Goal: Information Seeking & Learning: Learn about a topic

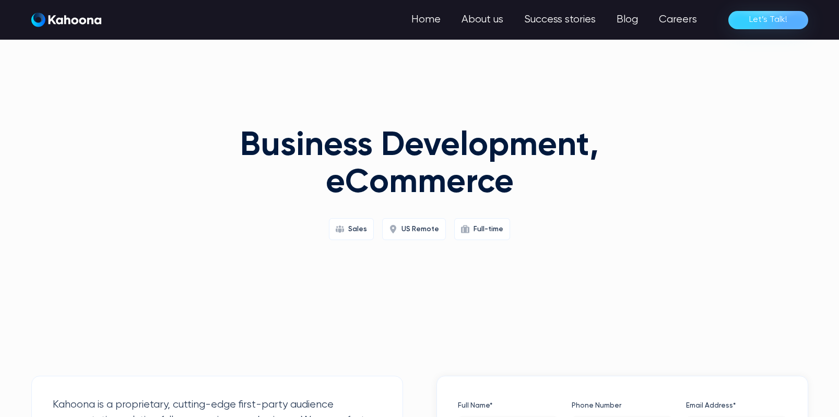
scroll to position [313, 0]
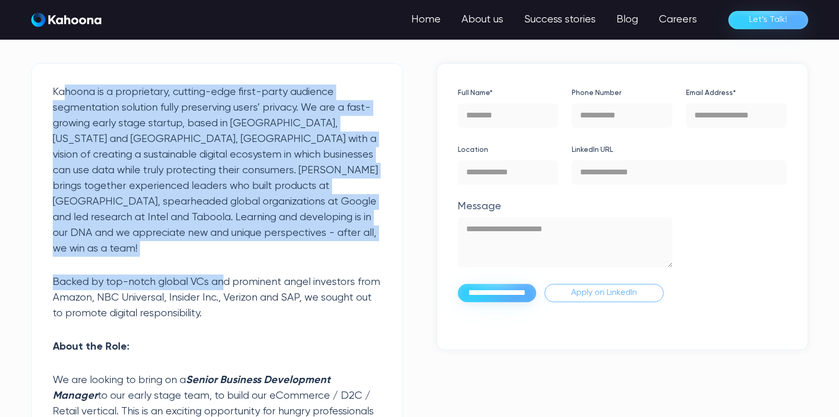
drag, startPoint x: 67, startPoint y: 97, endPoint x: 226, endPoint y: 264, distance: 230.5
click at [282, 121] on p "Kahoona is a proprietary, cutting-edge first-party audience segmentation soluti…" at bounding box center [217, 171] width 329 height 172
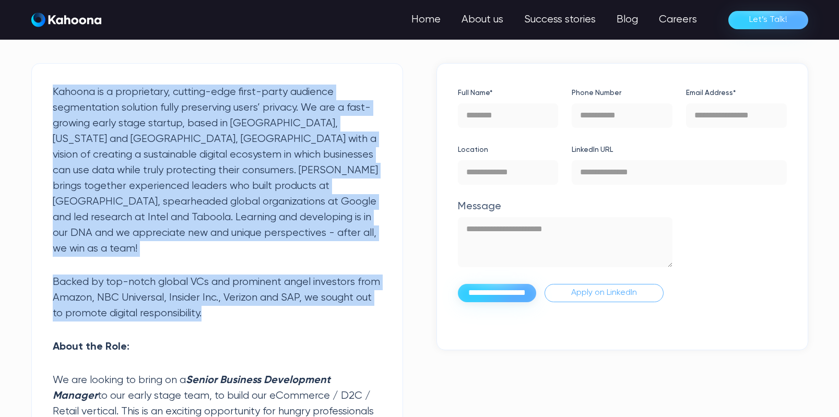
drag, startPoint x: 51, startPoint y: 90, endPoint x: 331, endPoint y: 302, distance: 350.8
click at [195, 182] on p "Kahoona is a proprietary, cutting-edge first-party audience segmentation soluti…" at bounding box center [217, 171] width 329 height 172
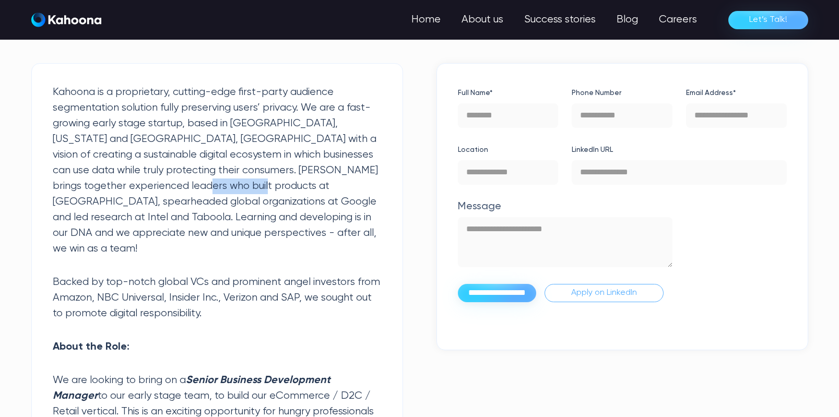
click at [195, 182] on p "Kahoona is a proprietary, cutting-edge first-party audience segmentation soluti…" at bounding box center [217, 171] width 329 height 172
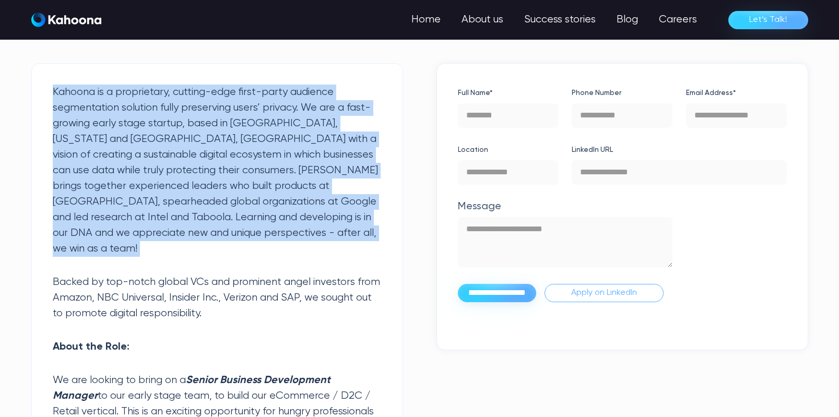
click at [195, 182] on p "Kahoona is a proprietary, cutting-edge first-party audience segmentation soluti…" at bounding box center [217, 171] width 329 height 172
click at [193, 159] on p "Kahoona is a proprietary, cutting-edge first-party audience segmentation soluti…" at bounding box center [217, 171] width 329 height 172
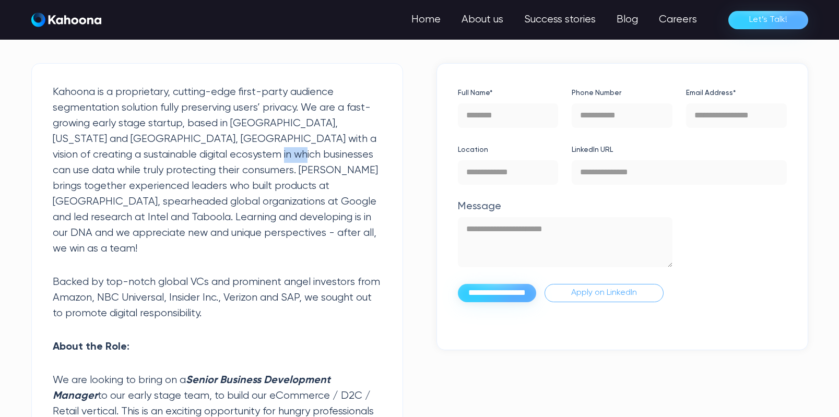
click at [193, 159] on p "Kahoona is a proprietary, cutting-edge first-party audience segmentation soluti…" at bounding box center [217, 171] width 329 height 172
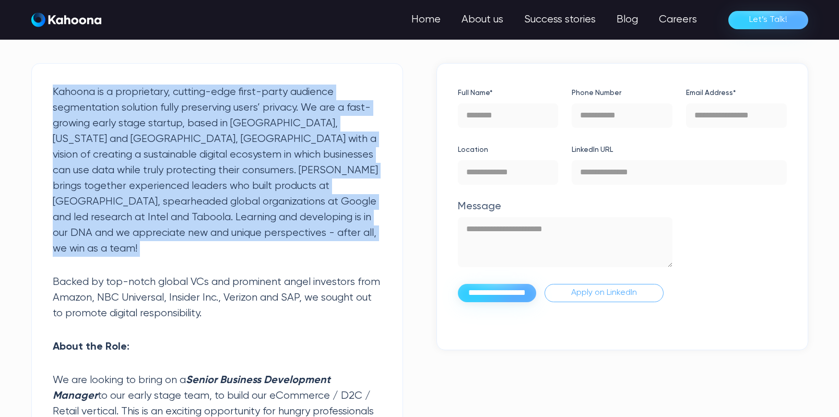
click at [193, 159] on p "Kahoona is a proprietary, cutting-edge first-party audience segmentation soluti…" at bounding box center [217, 171] width 329 height 172
click at [209, 161] on p "Kahoona is a proprietary, cutting-edge first-party audience segmentation soluti…" at bounding box center [217, 171] width 329 height 172
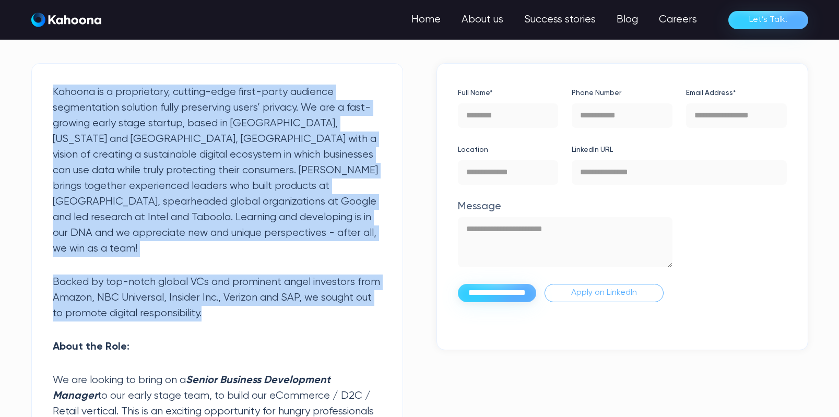
drag, startPoint x: 53, startPoint y: 92, endPoint x: 265, endPoint y: 297, distance: 294.7
click at [265, 297] on p "Backed by top-notch global VCs and prominent angel investors from Amazon, NBC U…" at bounding box center [217, 298] width 329 height 47
drag, startPoint x: 265, startPoint y: 297, endPoint x: 54, endPoint y: 95, distance: 292.1
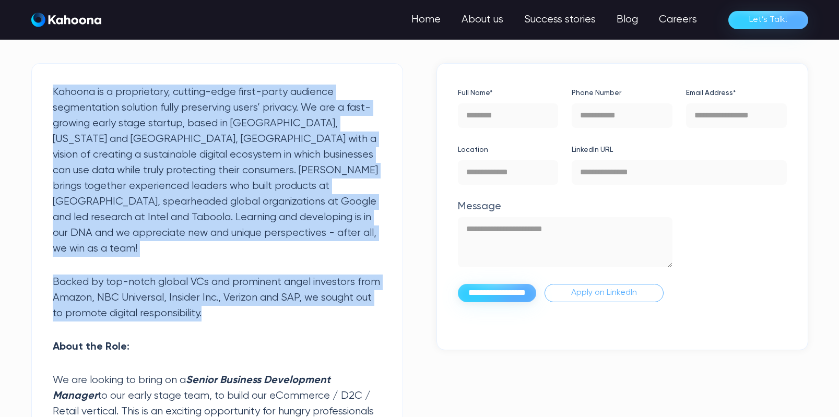
click at [54, 95] on p "Kahoona is a proprietary, cutting-edge first-party audience segmentation soluti…" at bounding box center [217, 171] width 329 height 172
drag, startPoint x: 54, startPoint y: 93, endPoint x: 230, endPoint y: 293, distance: 266.0
click at [230, 293] on p "Backed by top-notch global VCs and prominent angel investors from Amazon, NBC U…" at bounding box center [217, 298] width 329 height 47
drag, startPoint x: 230, startPoint y: 293, endPoint x: 238, endPoint y: 82, distance: 210.6
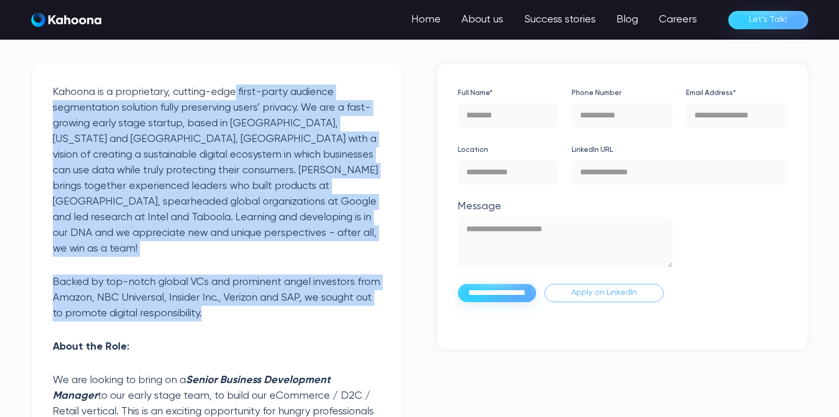
drag, startPoint x: 204, startPoint y: 88, endPoint x: 244, endPoint y: 294, distance: 210.7
click at [244, 294] on p "Backed by top-notch global VCs and prominent angel investors from Amazon, NBC U…" at bounding box center [217, 298] width 329 height 47
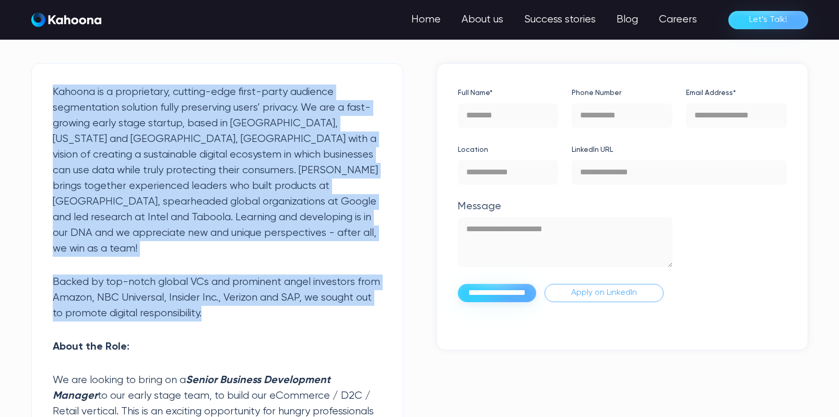
drag, startPoint x: 244, startPoint y: 294, endPoint x: 49, endPoint y: 99, distance: 276.5
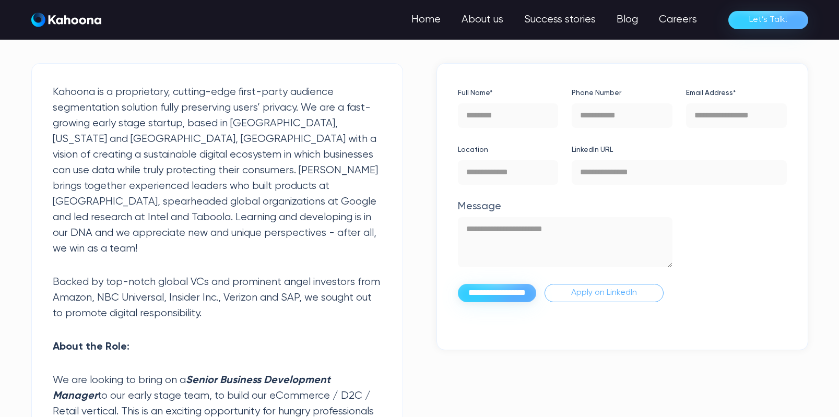
drag, startPoint x: 54, startPoint y: 91, endPoint x: 278, endPoint y: 405, distance: 385.9
click at [171, 161] on p "Kahoona is a proprietary, cutting-edge first-party audience segmentation soluti…" at bounding box center [217, 171] width 329 height 172
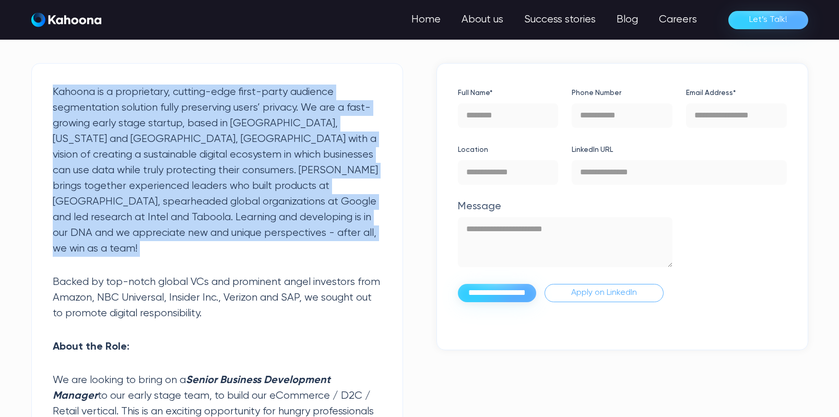
click at [171, 161] on p "Kahoona is a proprietary, cutting-edge first-party audience segmentation soluti…" at bounding box center [217, 171] width 329 height 172
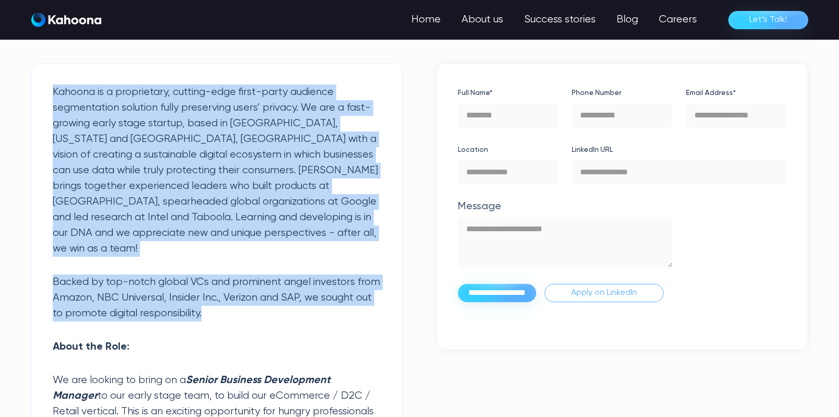
drag, startPoint x: 54, startPoint y: 93, endPoint x: 283, endPoint y: 297, distance: 306.2
click at [283, 297] on p "Backed by top-notch global VCs and prominent angel investors from Amazon, NBC U…" at bounding box center [217, 298] width 329 height 47
drag, startPoint x: 283, startPoint y: 297, endPoint x: 54, endPoint y: 96, distance: 304.1
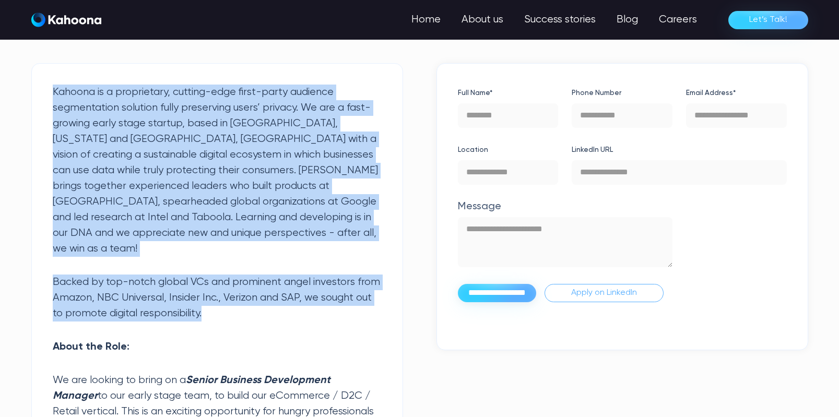
click at [54, 96] on p "Kahoona is a proprietary, cutting-edge first-party audience segmentation soluti…" at bounding box center [217, 171] width 329 height 172
drag, startPoint x: 54, startPoint y: 96, endPoint x: 229, endPoint y: 299, distance: 267.3
click at [229, 299] on p "Backed by top-notch global VCs and prominent angel investors from Amazon, NBC U…" at bounding box center [217, 298] width 329 height 47
drag, startPoint x: 229, startPoint y: 299, endPoint x: 53, endPoint y: 93, distance: 270.4
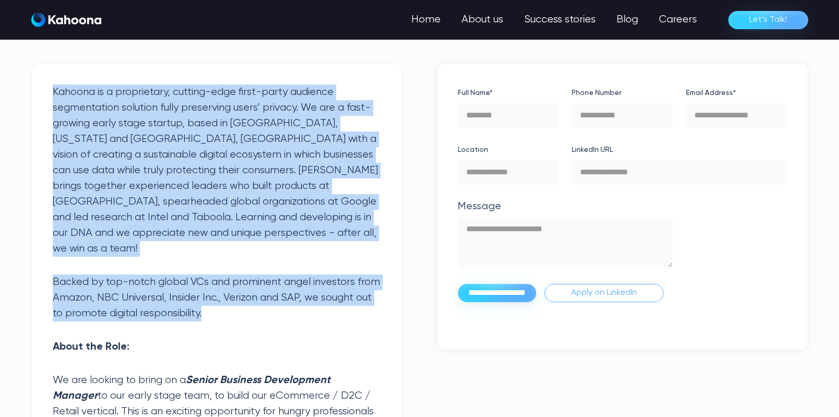
click at [53, 93] on p "Kahoona is a proprietary, cutting-edge first-party audience segmentation soluti…" at bounding box center [217, 171] width 329 height 172
drag, startPoint x: 53, startPoint y: 93, endPoint x: 249, endPoint y: 293, distance: 279.9
click at [249, 293] on p "Backed by top-notch global VCs and prominent angel investors from Amazon, NBC U…" at bounding box center [217, 298] width 329 height 47
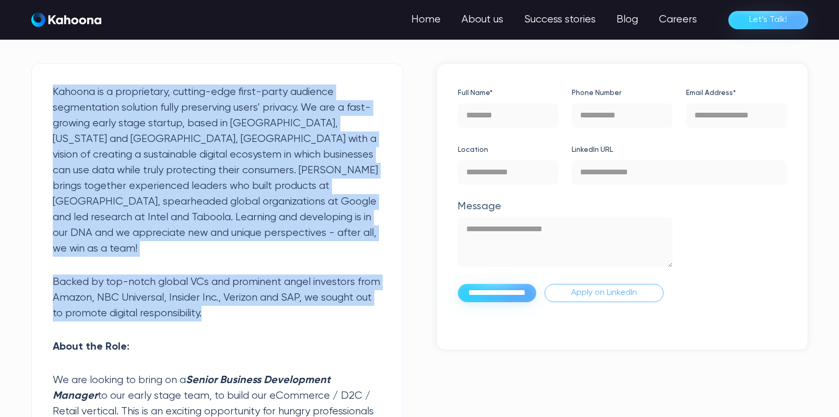
drag, startPoint x: 249, startPoint y: 293, endPoint x: 54, endPoint y: 90, distance: 281.4
click at [54, 90] on p "Kahoona is a proprietary, cutting-edge first-party audience segmentation soluti…" at bounding box center [217, 171] width 329 height 172
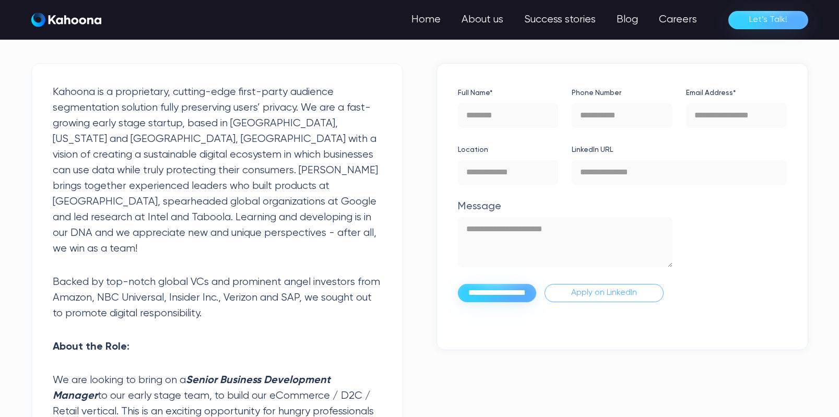
drag, startPoint x: 54, startPoint y: 90, endPoint x: 335, endPoint y: 406, distance: 423.1
click at [190, 222] on p "Kahoona is a proprietary, cutting-edge first-party audience segmentation soluti…" at bounding box center [217, 171] width 329 height 172
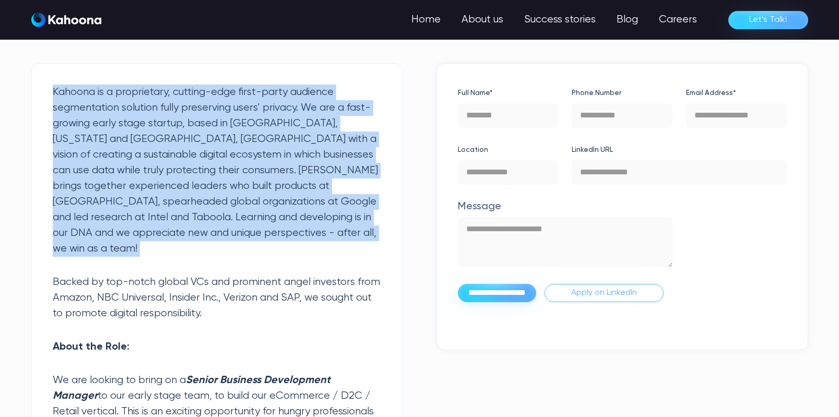
click at [190, 222] on p "Kahoona is a proprietary, cutting-edge first-party audience segmentation soluti…" at bounding box center [217, 171] width 329 height 172
click at [193, 170] on p "Kahoona is a proprietary, cutting-edge first-party audience segmentation soluti…" at bounding box center [217, 171] width 329 height 172
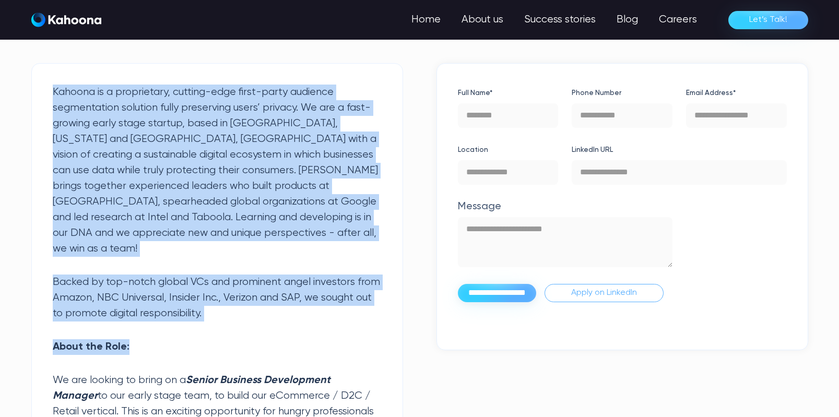
drag, startPoint x: 54, startPoint y: 93, endPoint x: 255, endPoint y: 331, distance: 311.9
click at [255, 339] on p "About the Role:" at bounding box center [217, 347] width 329 height 16
drag, startPoint x: 255, startPoint y: 331, endPoint x: 50, endPoint y: 97, distance: 311.6
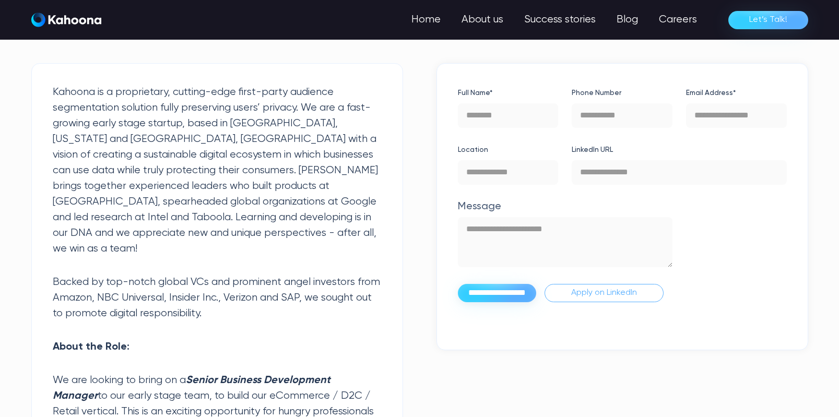
drag, startPoint x: 51, startPoint y: 93, endPoint x: 377, endPoint y: 406, distance: 451.6
click at [146, 213] on p "Kahoona is a proprietary, cutting-edge first-party audience segmentation soluti…" at bounding box center [217, 171] width 329 height 172
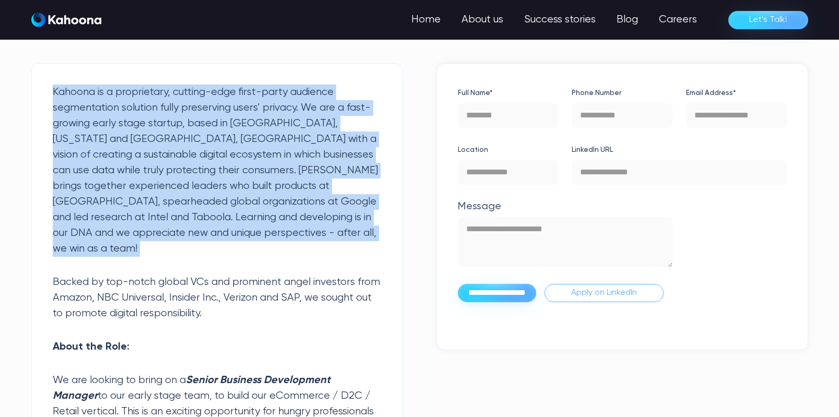
click at [146, 213] on p "Kahoona is a proprietary, cutting-edge first-party audience segmentation soluti…" at bounding box center [217, 171] width 329 height 172
click at [197, 169] on p "Kahoona is a proprietary, cutting-edge first-party audience segmentation soluti…" at bounding box center [217, 171] width 329 height 172
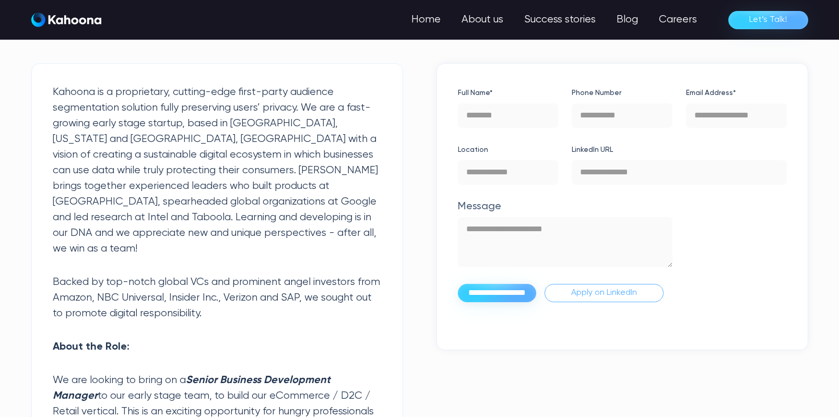
click at [197, 169] on p "Kahoona is a proprietary, cutting-edge first-party audience segmentation soluti…" at bounding box center [217, 171] width 329 height 172
click at [182, 157] on p "Kahoona is a proprietary, cutting-edge first-party audience segmentation soluti…" at bounding box center [217, 171] width 329 height 172
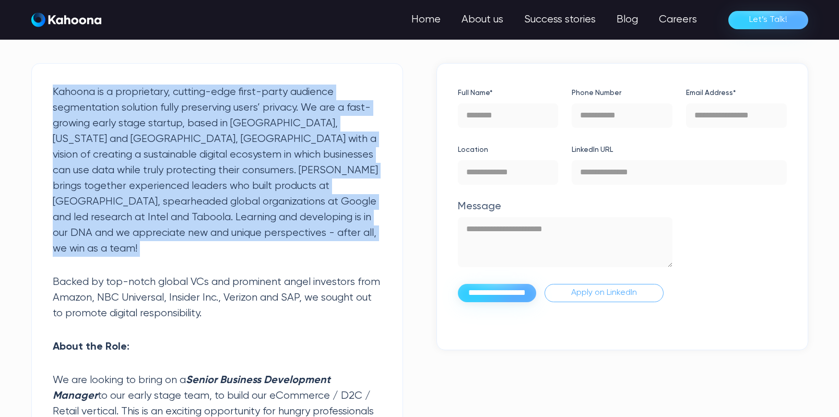
click at [182, 157] on p "Kahoona is a proprietary, cutting-edge first-party audience segmentation soluti…" at bounding box center [217, 171] width 329 height 172
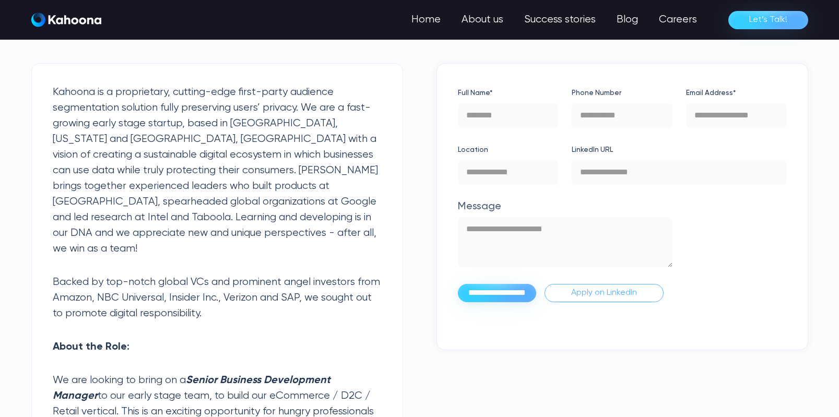
click at [182, 157] on p "Kahoona is a proprietary, cutting-edge first-party audience segmentation soluti…" at bounding box center [217, 171] width 329 height 172
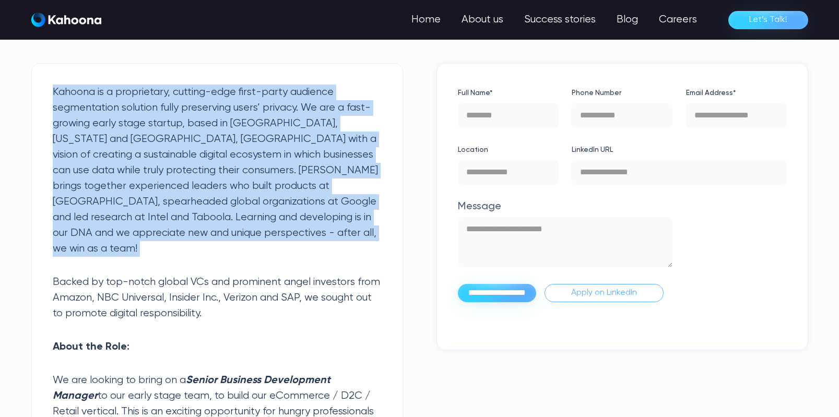
click at [182, 157] on p "Kahoona is a proprietary, cutting-edge first-party audience segmentation soluti…" at bounding box center [217, 171] width 329 height 172
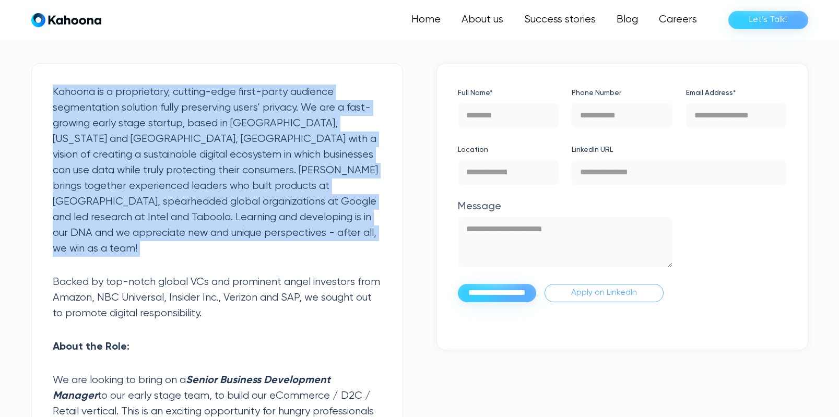
scroll to position [328, 0]
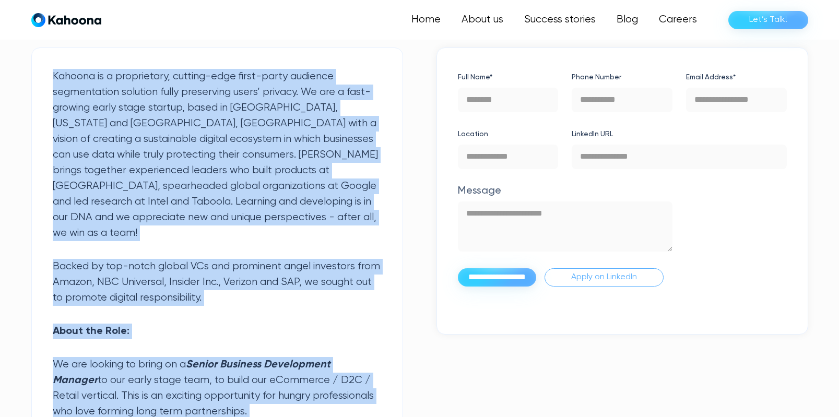
drag, startPoint x: 52, startPoint y: 93, endPoint x: 339, endPoint y: 407, distance: 425.0
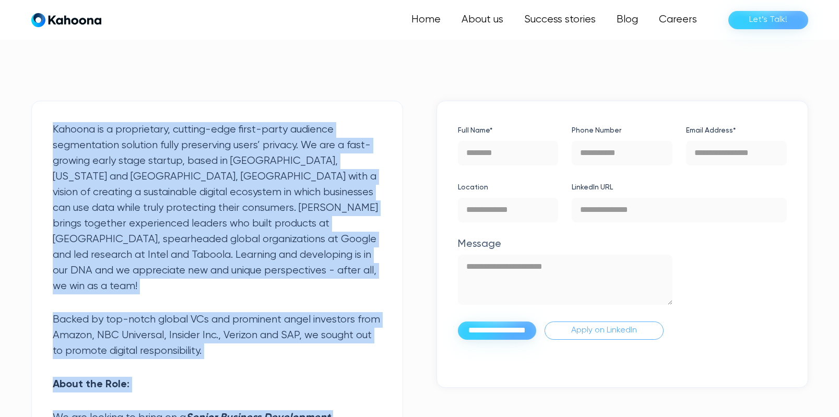
scroll to position [276, 0]
click at [324, 225] on p "Kahoona is a proprietary, cutting-edge first-party audience segmentation soluti…" at bounding box center [217, 208] width 329 height 172
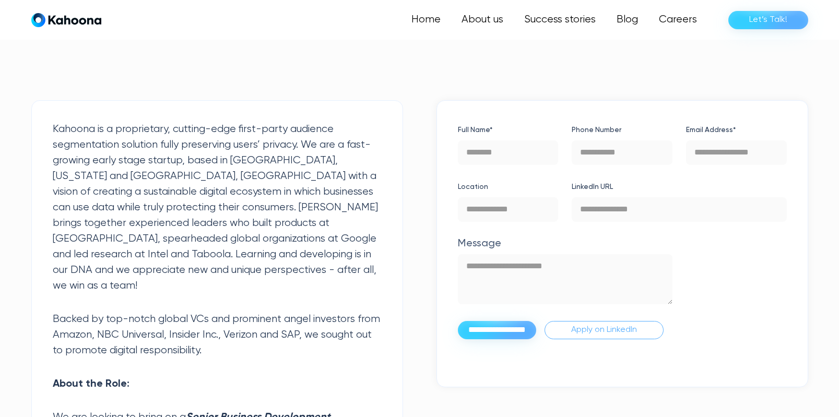
click at [266, 202] on p "Kahoona is a proprietary, cutting-edge first-party audience segmentation soluti…" at bounding box center [217, 208] width 329 height 172
